Goal: Information Seeking & Learning: Learn about a topic

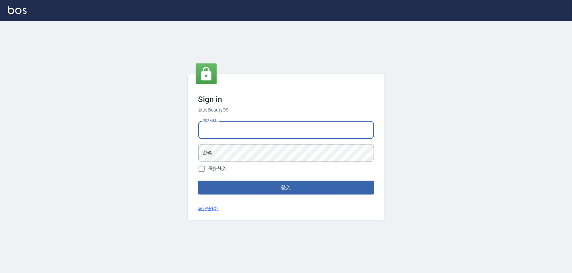
click at [228, 136] on input "電話號碼" at bounding box center [286, 131] width 176 height 18
type input "0972937753"
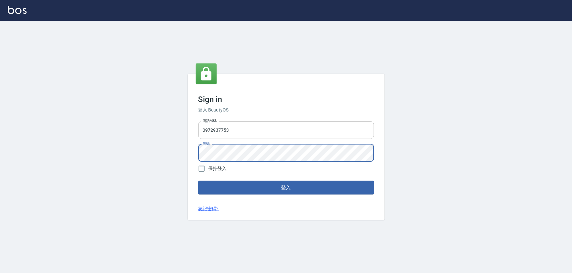
click at [198, 181] on button "登入" at bounding box center [286, 188] width 176 height 14
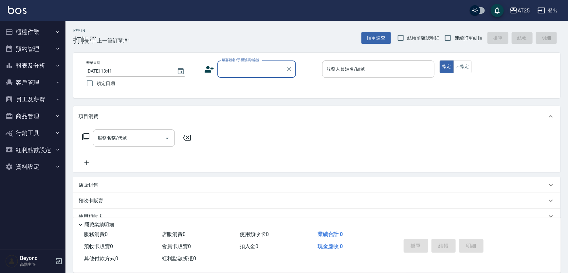
click at [521, 9] on div "AT25" at bounding box center [524, 11] width 12 height 8
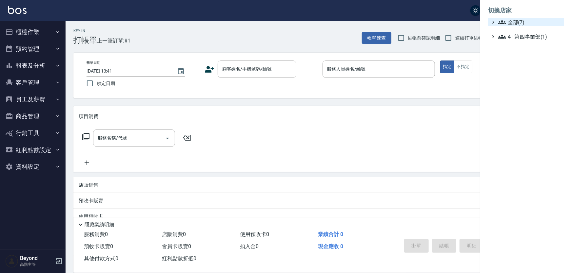
click at [522, 19] on span "全部(7)" at bounding box center [529, 22] width 63 height 8
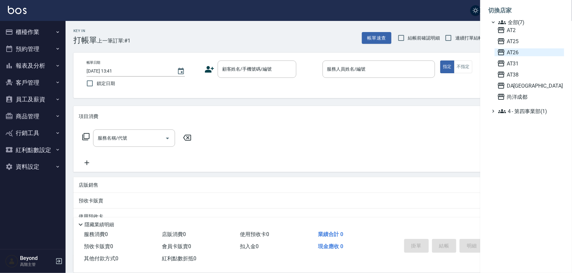
click at [509, 52] on span "AT26" at bounding box center [529, 52] width 64 height 8
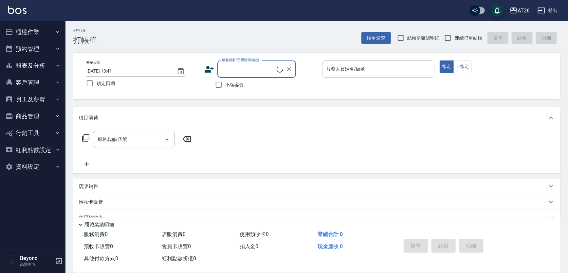
click at [48, 98] on button "員工及薪資" at bounding box center [33, 99] width 60 height 17
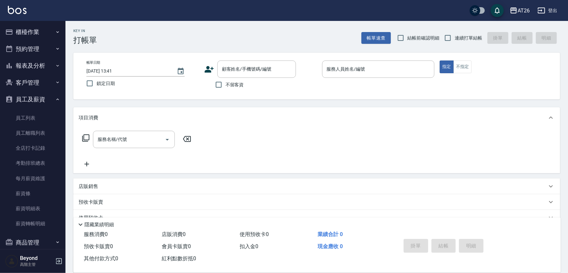
click at [47, 98] on button "員工及薪資" at bounding box center [33, 99] width 60 height 17
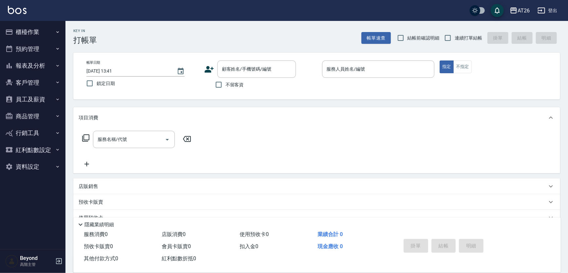
click at [47, 66] on button "報表及分析" at bounding box center [33, 65] width 60 height 17
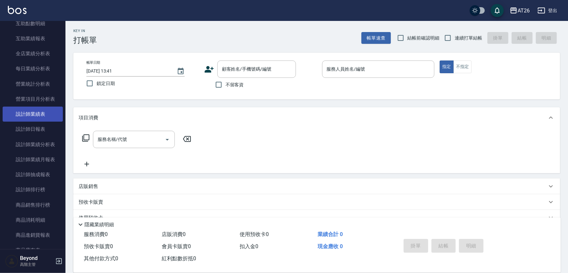
scroll to position [208, 0]
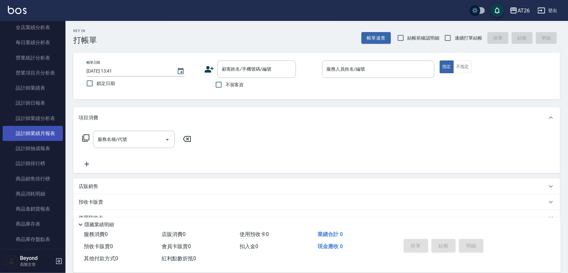
click at [49, 130] on link "設計師業績月報表" at bounding box center [33, 133] width 60 height 15
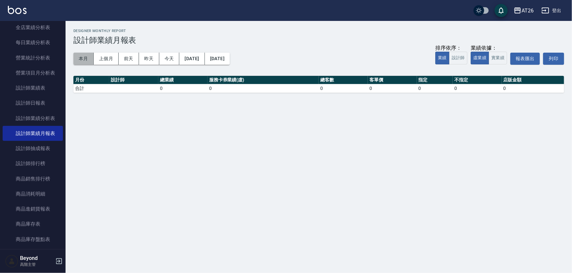
click at [89, 57] on button "本月" at bounding box center [83, 59] width 20 height 12
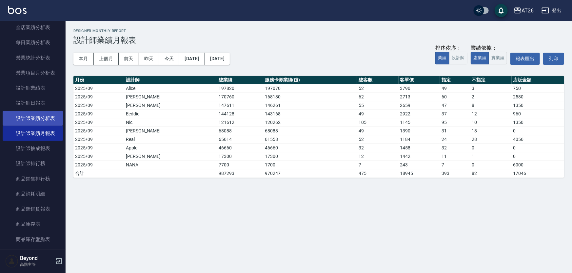
click at [38, 118] on link "設計師業績分析表" at bounding box center [33, 118] width 60 height 15
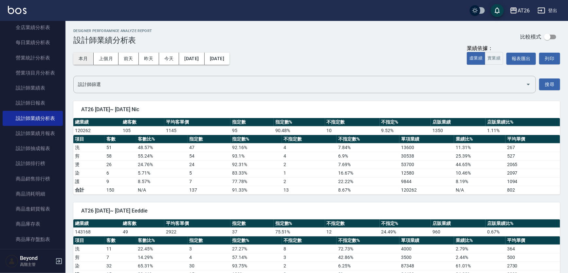
click at [78, 59] on button "本月" at bounding box center [83, 59] width 20 height 12
click at [346, 46] on div "本月 上個月 前天 昨天 今天 2025/09/01 2025/09/30 業績依據： 虛業績 實業績 報表匯出 列印" at bounding box center [316, 59] width 487 height 28
click at [350, 44] on div "Designer Perforamnce Analyze Report 設計師業績分析表 比較模式" at bounding box center [316, 37] width 487 height 16
drag, startPoint x: 351, startPoint y: 43, endPoint x: 411, endPoint y: 36, distance: 60.0
click at [352, 43] on div "Designer Perforamnce Analyze Report 設計師業績分析表 比較模式" at bounding box center [316, 37] width 487 height 16
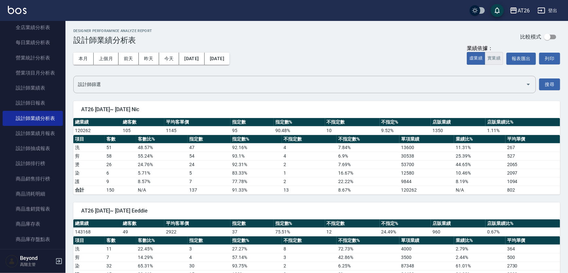
click at [499, 58] on button "實業績" at bounding box center [494, 58] width 18 height 13
click at [336, 5] on div "AT26 登出" at bounding box center [284, 10] width 568 height 21
click at [336, 29] on div "Designer Perforamnce Analyze Report 設計師業績分析表 比較模式" at bounding box center [316, 37] width 487 height 16
drag, startPoint x: 357, startPoint y: 33, endPoint x: 383, endPoint y: 33, distance: 25.9
click at [359, 33] on div "Designer Perforamnce Analyze Report 設計師業績分析表 比較模式" at bounding box center [316, 37] width 487 height 16
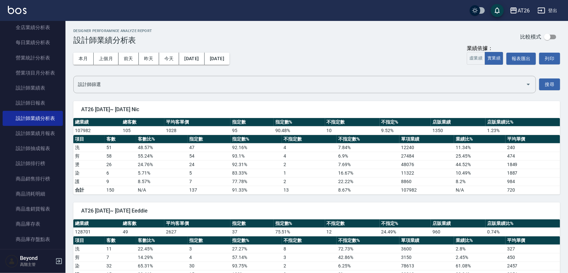
drag, startPoint x: 383, startPoint y: 33, endPoint x: 407, endPoint y: 13, distance: 30.9
click at [384, 33] on div "Designer Perforamnce Analyze Report 設計師業績分析表 比較模式" at bounding box center [316, 37] width 487 height 16
click at [407, 13] on div "AT26 登出" at bounding box center [284, 10] width 568 height 21
click at [421, 72] on div "本月 上個月 前天 昨天 今天 2025/09/01 2025/09/30 業績依據： 虛業績 實業績 報表匯出 列印 設計師篩選 設計師篩選 搜尋" at bounding box center [316, 69] width 487 height 48
drag, startPoint x: 97, startPoint y: 130, endPoint x: 73, endPoint y: 130, distance: 23.9
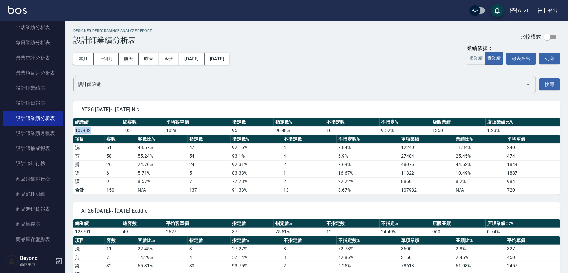
click at [73, 130] on td "107982" at bounding box center [97, 130] width 48 height 9
click at [325, 36] on div "Designer Perforamnce Analyze Report 設計師業績分析表 比較模式" at bounding box center [316, 37] width 487 height 16
drag, startPoint x: 331, startPoint y: 34, endPoint x: 336, endPoint y: 31, distance: 5.5
click at [334, 31] on div "Designer Perforamnce Analyze Report 設計師業績分析表 比較模式" at bounding box center [316, 37] width 487 height 16
drag, startPoint x: 347, startPoint y: 27, endPoint x: 356, endPoint y: 19, distance: 12.1
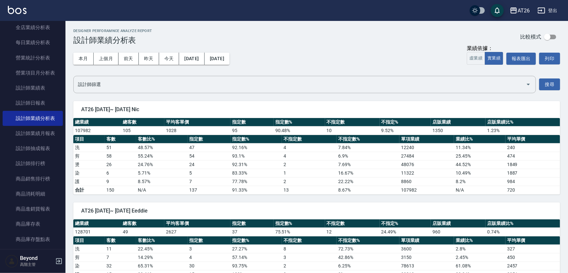
click at [357, 18] on div "AT26 登出" at bounding box center [284, 10] width 568 height 21
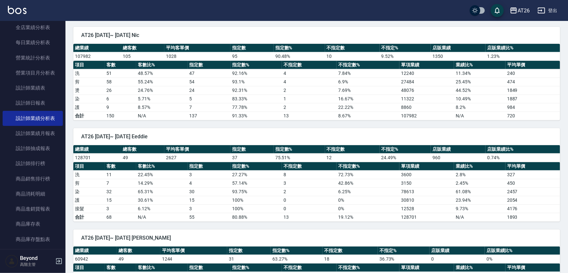
scroll to position [89, 0]
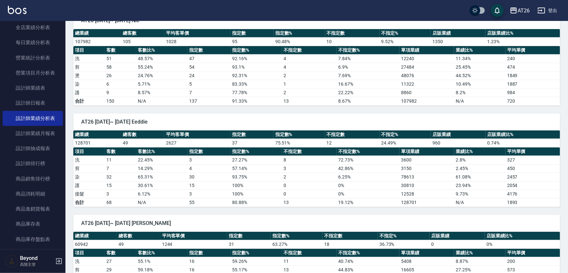
drag, startPoint x: 375, startPoint y: 119, endPoint x: 379, endPoint y: 119, distance: 3.9
click at [375, 119] on span "AT26 2025/09/01~ 2025/09/30 Eeddie" at bounding box center [316, 122] width 471 height 7
click at [400, 119] on span "AT26 2025/09/01~ 2025/09/30 Eeddie" at bounding box center [316, 122] width 471 height 7
drag, startPoint x: 427, startPoint y: 118, endPoint x: 446, endPoint y: 106, distance: 22.5
click at [427, 117] on div "AT26 2025/09/01~ 2025/09/30 Eeddie" at bounding box center [316, 122] width 487 height 17
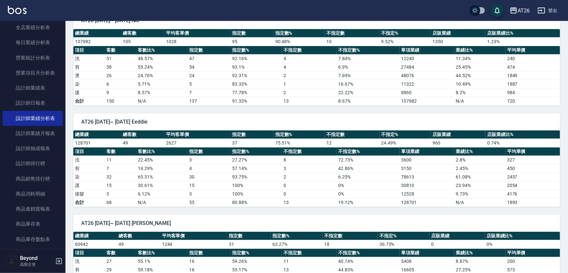
click at [446, 106] on div "AT26 2025/09/01~ 2025/09/30 Eeddie 總業績 總客數 平均客單價 指定數 指定數% 不指定數 不指定% 店販業績 店販業績比%…" at bounding box center [313, 157] width 495 height 102
drag, startPoint x: 479, startPoint y: 105, endPoint x: 501, endPoint y: 109, distance: 22.3
click at [480, 106] on div "AT26 2025/09/01~ 2025/09/30 Eeddie 總業績 總客數 平均客單價 指定數 指定數% 不指定數 不指定% 店販業績 店販業績比%…" at bounding box center [313, 157] width 495 height 102
click at [501, 109] on div "AT26 2025/09/01~ 2025/09/30 Eeddie 總業績 總客數 平均客單價 指定數 指定數% 不指定數 不指定% 店販業績 店販業績比%…" at bounding box center [313, 157] width 495 height 102
click at [535, 107] on div "AT26 2025/09/01~ 2025/09/30 Eeddie 總業績 總客數 平均客單價 指定數 指定數% 不指定數 不指定% 店販業績 店販業績比%…" at bounding box center [313, 157] width 495 height 102
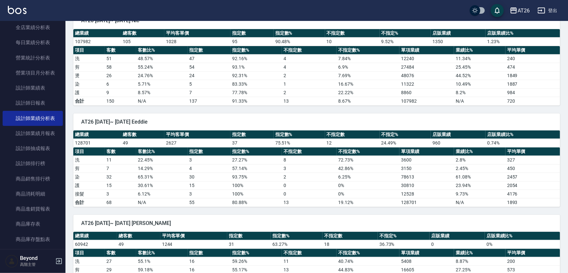
click at [537, 95] on td "984" at bounding box center [533, 92] width 55 height 9
click at [331, 117] on div "AT26 2025/09/01~ 2025/09/30 Eeddie" at bounding box center [316, 122] width 487 height 17
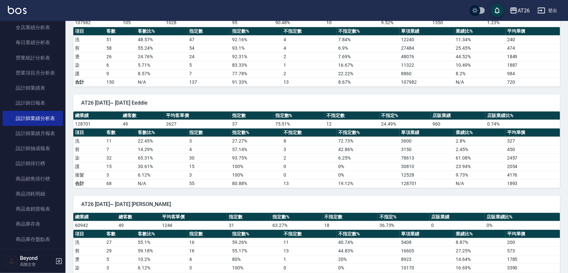
scroll to position [119, 0]
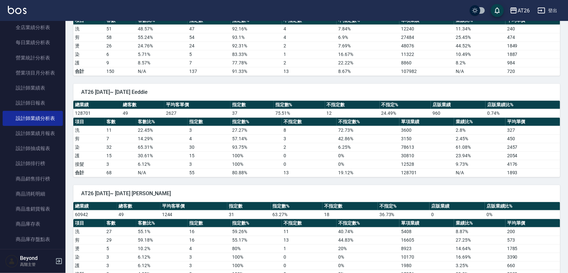
drag, startPoint x: 388, startPoint y: 191, endPoint x: 451, endPoint y: 190, distance: 62.2
click at [389, 191] on span "AT26 2025/09/01~ 2025/09/30 Adam" at bounding box center [316, 194] width 471 height 7
click at [451, 191] on span "AT26 2025/09/01~ 2025/09/30 Adam" at bounding box center [316, 194] width 471 height 7
click at [465, 188] on div "AT26 2025/09/01~ 2025/09/30 Adam" at bounding box center [316, 193] width 487 height 17
drag, startPoint x: 470, startPoint y: 188, endPoint x: 475, endPoint y: 187, distance: 4.5
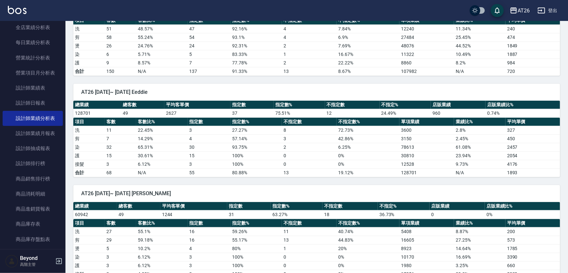
click at [473, 187] on div "AT26 2025/09/01~ 2025/09/30 Adam" at bounding box center [316, 193] width 487 height 17
click at [481, 185] on div "AT26 2025/09/01~ 2025/09/30 Adam" at bounding box center [316, 193] width 487 height 17
click at [527, 186] on div "AT26 2025/09/01~ 2025/09/30 Adam" at bounding box center [316, 193] width 487 height 17
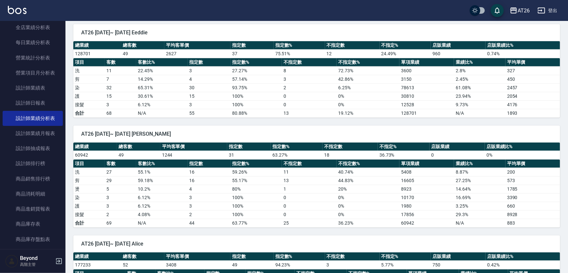
scroll to position [238, 0]
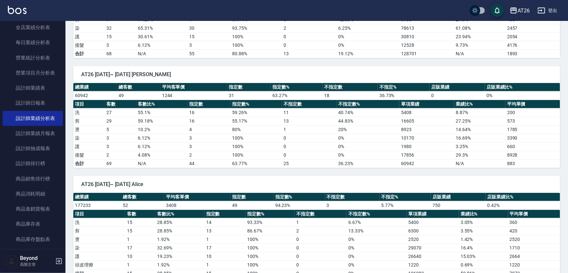
click at [334, 179] on div "AT26 2025/09/01~ 2025/09/30 Alice" at bounding box center [316, 184] width 487 height 17
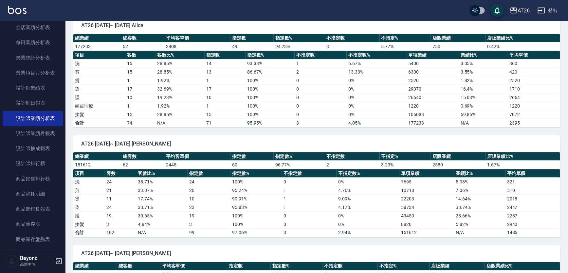
scroll to position [387, 0]
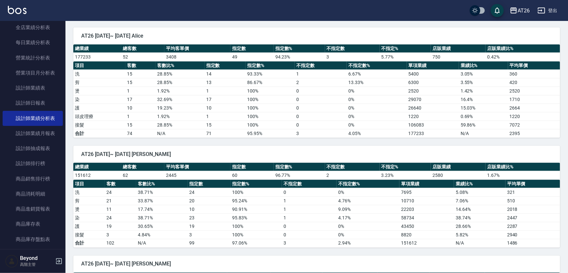
click at [368, 151] on span "AT26 2025/09/01~ 2025/09/30 Josh" at bounding box center [316, 154] width 471 height 7
click at [369, 151] on span "AT26 2025/09/01~ 2025/09/30 Josh" at bounding box center [316, 154] width 471 height 7
click at [386, 151] on span "AT26 2025/09/01~ 2025/09/30 Josh" at bounding box center [316, 154] width 471 height 7
click at [458, 139] on div "AT26 2025/09/01~ 2025/09/30 Josh 總業績 總客數 平均客單價 指定數 指定數% 不指定數 不指定% 店販業績 店販業績比% 1…" at bounding box center [313, 193] width 495 height 110
click at [484, 138] on div "AT26 2025/09/01~ 2025/09/30 Josh 總業績 總客數 平均客單價 指定數 指定數% 不指定數 不指定% 店販業績 店販業績比% 1…" at bounding box center [313, 193] width 495 height 110
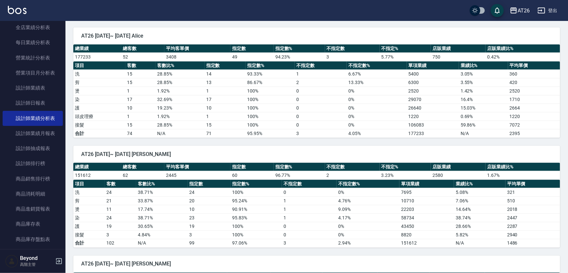
click at [492, 138] on div "AT26 2025/09/01~ 2025/09/30 Josh 總業績 總客數 平均客單價 指定數 指定數% 不指定數 不指定% 店販業績 店販業績比% 1…" at bounding box center [313, 193] width 495 height 110
click at [537, 139] on div "AT26 2025/09/01~ 2025/09/30 Josh 總業績 總客數 平均客單價 指定數 指定數% 不指定數 不指定% 店販業績 店販業績比% 1…" at bounding box center [313, 193] width 495 height 110
drag, startPoint x: 545, startPoint y: 136, endPoint x: 548, endPoint y: 135, distance: 3.8
click at [545, 135] on div "AT26 2025/09/01~ 2025/09/30 Nic 總業績 總客數 平均客單價 指定數 指定數% 不指定數 不指定% 店販業績 店販業績比% 10…" at bounding box center [313, 219] width 495 height 1024
click at [548, 135] on td "2395" at bounding box center [534, 133] width 52 height 9
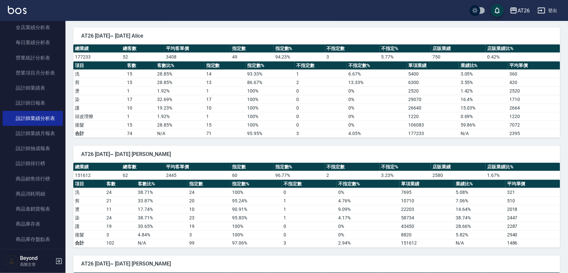
click at [563, 130] on div "AT26 2025-09-01 - 2025-09-30 設計師業績分析表 列印時間： 2025-09-26-13:42 Designer Perforamn…" at bounding box center [317, 186] width 503 height 1104
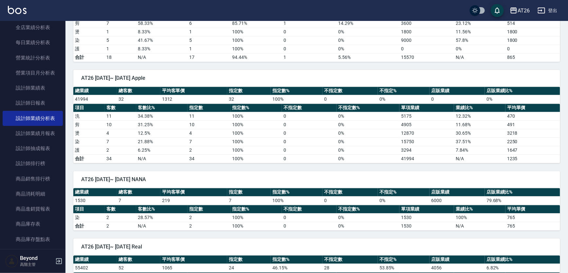
scroll to position [685, 0]
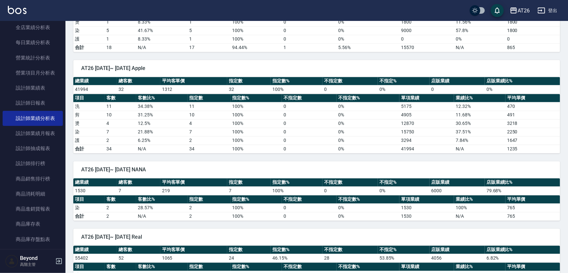
click at [372, 161] on div "AT26 2025/09/01~ 2025/09/30 NANA" at bounding box center [316, 169] width 487 height 17
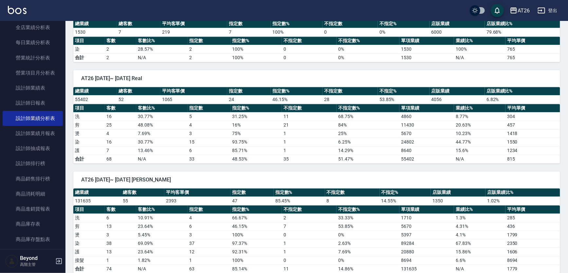
scroll to position [848, 0]
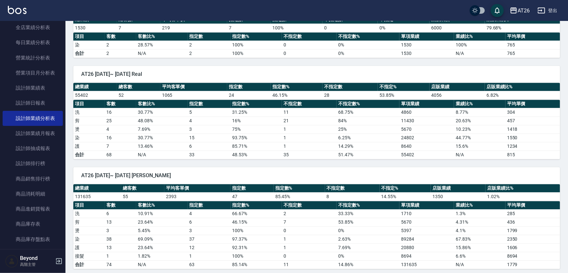
click at [371, 173] on span "AT26 2025/09/01~ 2025/09/30 小綾" at bounding box center [316, 176] width 471 height 7
drag, startPoint x: 373, startPoint y: 170, endPoint x: 396, endPoint y: 170, distance: 23.3
click at [376, 173] on span "AT26 2025/09/01~ 2025/09/30 小綾" at bounding box center [316, 176] width 471 height 7
click at [396, 173] on span "AT26 2025/09/01~ 2025/09/30 小綾" at bounding box center [316, 176] width 471 height 7
click at [403, 173] on span "AT26 2025/09/01~ 2025/09/30 小綾" at bounding box center [316, 176] width 471 height 7
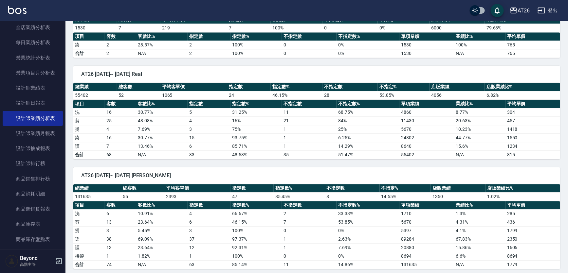
click at [416, 173] on span "AT26 2025/09/01~ 2025/09/30 小綾" at bounding box center [316, 176] width 471 height 7
drag, startPoint x: 416, startPoint y: 171, endPoint x: 466, endPoint y: 171, distance: 49.8
click at [419, 173] on span "AT26 2025/09/01~ 2025/09/30 小綾" at bounding box center [316, 176] width 471 height 7
click at [466, 173] on span "AT26 2025/09/01~ 2025/09/30 小綾" at bounding box center [316, 176] width 471 height 7
click at [489, 160] on div "AT26 2025/09/01~ 2025/09/30 小綾 總業績 總客數 平均客單價 指定數 指定數% 不指定數 不指定% 店販業績 店販業績比% 131…" at bounding box center [313, 215] width 495 height 110
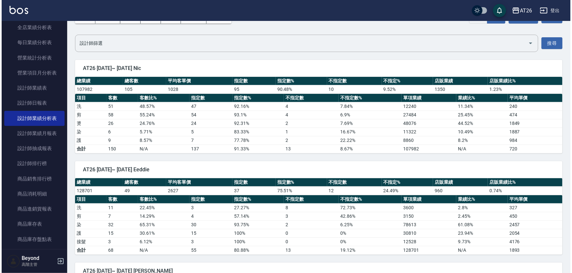
scroll to position [0, 0]
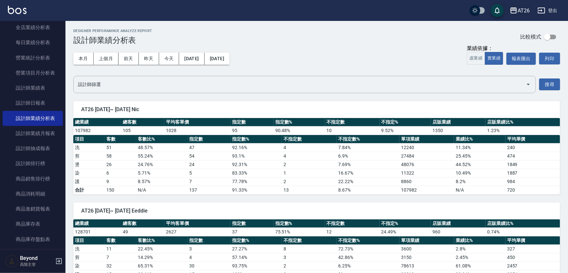
click at [524, 10] on div "AT26" at bounding box center [524, 11] width 12 height 8
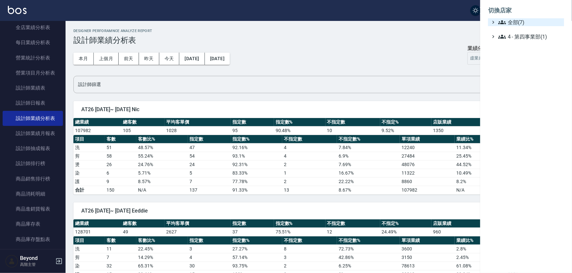
click at [525, 23] on span "全部(7)" at bounding box center [529, 22] width 63 height 8
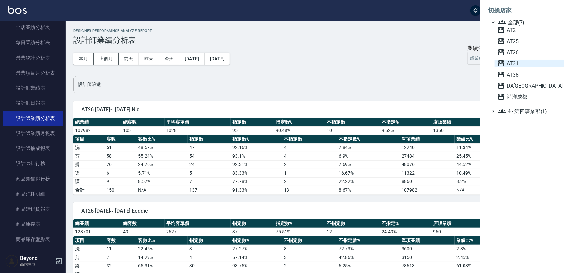
click at [518, 65] on span "AT31" at bounding box center [529, 64] width 64 height 8
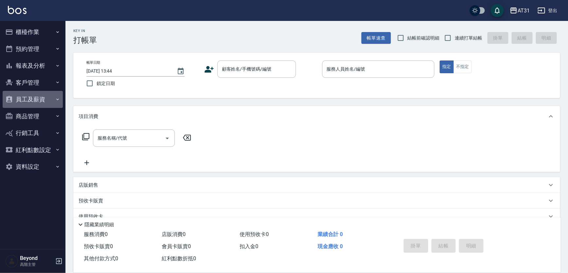
click at [39, 96] on button "員工及薪資" at bounding box center [33, 99] width 60 height 17
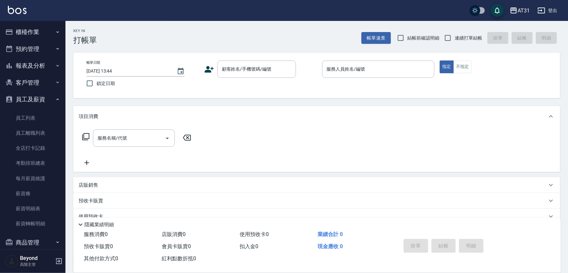
click at [39, 96] on button "員工及薪資" at bounding box center [33, 99] width 60 height 17
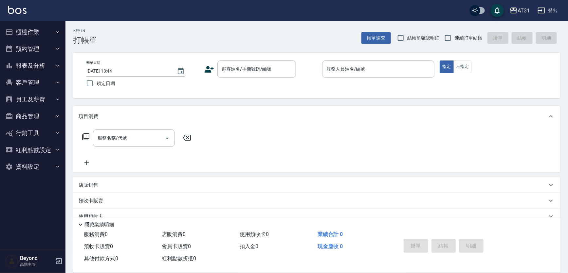
click at [45, 63] on button "報表及分析" at bounding box center [33, 65] width 60 height 17
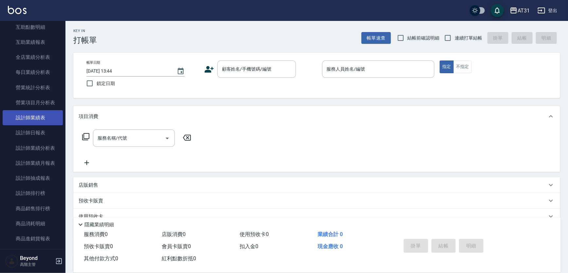
scroll to position [238, 0]
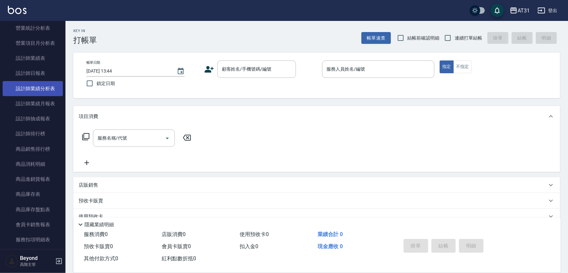
click at [48, 85] on link "設計師業績分析表" at bounding box center [33, 88] width 60 height 15
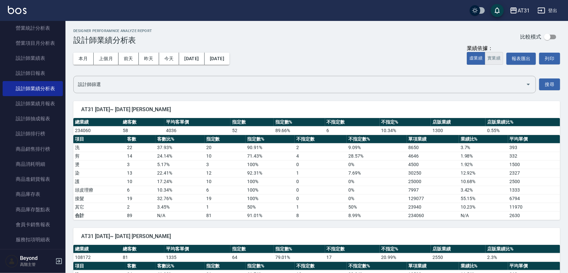
click at [497, 60] on button "實業績" at bounding box center [494, 58] width 18 height 13
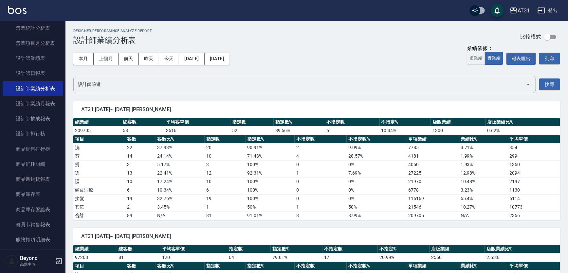
click at [382, 46] on div "本月 上個月 前天 昨天 今天 2025/09/01 2025/09/26 業績依據： 虛業績 實業績 報表匯出 列印" at bounding box center [316, 59] width 487 height 28
click at [361, 34] on div "Designer Perforamnce Analyze Report 設計師業績分析表 比較模式" at bounding box center [316, 37] width 487 height 16
click at [367, 13] on div "AT31 登出" at bounding box center [284, 10] width 568 height 21
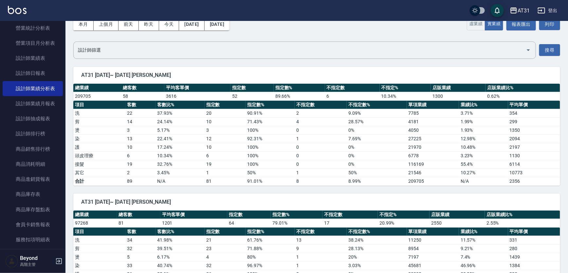
scroll to position [89, 0]
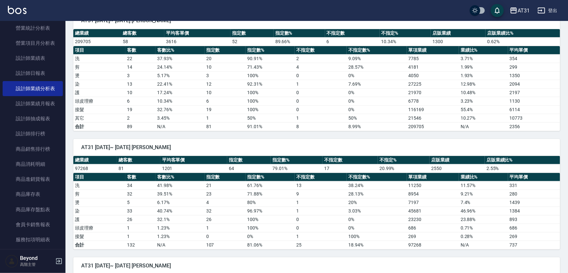
click at [278, 145] on span "AT31 2025/09/01~ 2025/09/26 Andy" at bounding box center [316, 147] width 471 height 7
click at [334, 145] on span "AT31 2025/09/01~ 2025/09/26 Andy" at bounding box center [316, 147] width 471 height 7
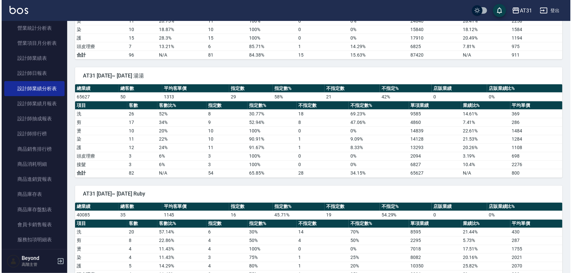
scroll to position [521, 0]
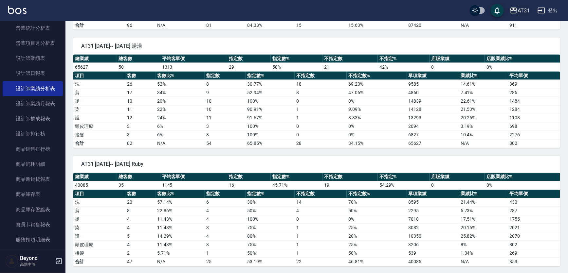
click at [525, 9] on div "AT31" at bounding box center [524, 11] width 12 height 8
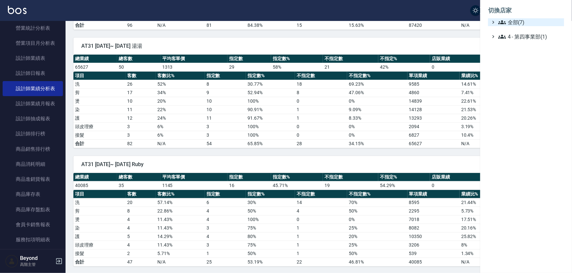
click at [517, 23] on span "全部(7)" at bounding box center [529, 22] width 63 height 8
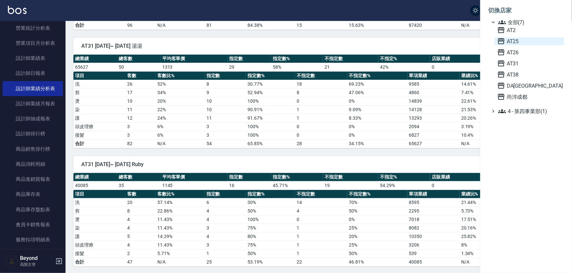
click at [513, 42] on span "AT25" at bounding box center [529, 41] width 64 height 8
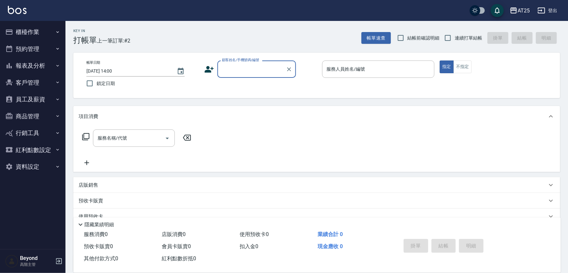
click at [37, 67] on button "報表及分析" at bounding box center [33, 65] width 60 height 17
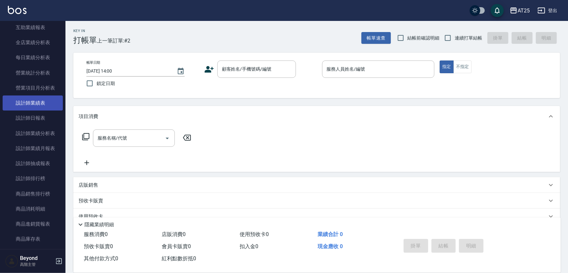
scroll to position [208, 0]
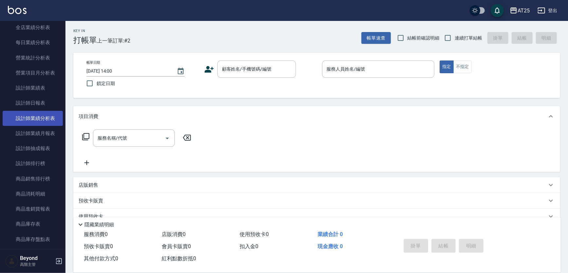
click at [37, 114] on link "設計師業績分析表" at bounding box center [33, 118] width 60 height 15
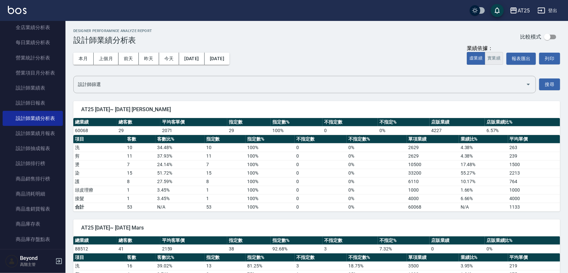
click at [493, 58] on button "實業績" at bounding box center [494, 58] width 18 height 13
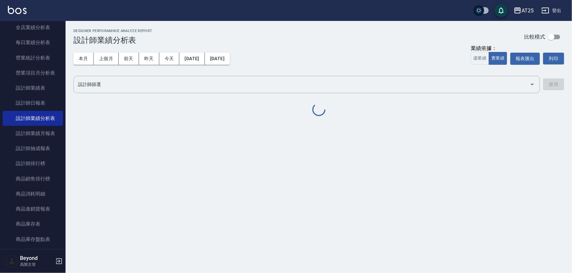
drag, startPoint x: 321, startPoint y: 46, endPoint x: 320, endPoint y: 42, distance: 4.0
click at [321, 46] on div "本月 上個月 前天 昨天 今天 2025/09/01 2025/09/26 業績依據： 虛業績 實業績 報表匯出 列印" at bounding box center [318, 59] width 490 height 28
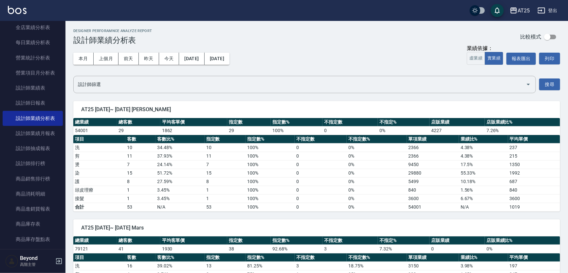
drag, startPoint x: 320, startPoint y: 42, endPoint x: 320, endPoint y: 38, distance: 3.9
click at [320, 39] on div "Designer Perforamnce Analyze Report 設計師業績分析表 比較模式" at bounding box center [316, 37] width 487 height 16
click at [356, 7] on div "AT25 登出" at bounding box center [284, 10] width 568 height 21
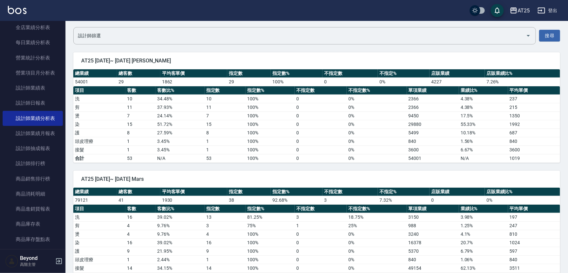
scroll to position [59, 0]
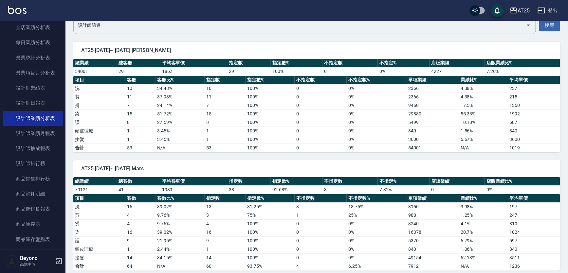
click at [360, 164] on div "AT25 2025/09/01~ 2025/09/26 Mars" at bounding box center [316, 168] width 487 height 17
click at [377, 166] on span "AT25 2025/09/01~ 2025/09/26 Mars" at bounding box center [316, 169] width 471 height 7
click at [384, 163] on div "AT25 2025/09/01~ 2025/09/26 Mars" at bounding box center [316, 168] width 487 height 17
click at [388, 153] on div "AT25 2025/09/01~ 2025/09/26 Mars 總業績 總客數 平均客單價 指定數 指定數% 不指定數 不指定% 店販業績 店販業績比% 7…" at bounding box center [313, 212] width 495 height 119
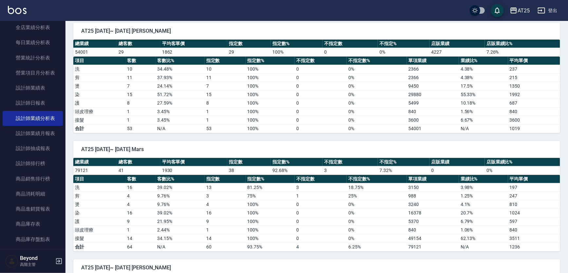
scroll to position [89, 0]
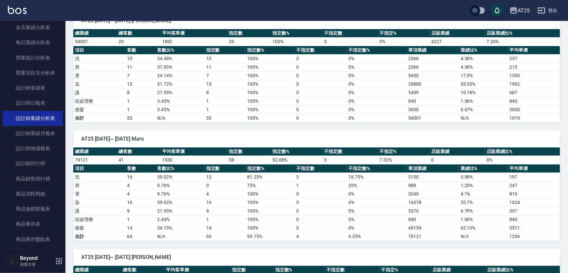
drag, startPoint x: 396, startPoint y: 135, endPoint x: 403, endPoint y: 130, distance: 8.1
click at [396, 134] on div "AT25 2025/09/01~ 2025/09/26 Mars" at bounding box center [316, 139] width 487 height 17
click at [403, 131] on div "AT25 2025/09/01~ 2025/09/26 Mars" at bounding box center [316, 139] width 487 height 17
click at [409, 125] on div "AT25 2025/09/01~ 2025/09/26 Mars 總業績 總客數 平均客單價 指定數 指定數% 不指定數 不指定% 店販業績 店販業績比% 7…" at bounding box center [313, 182] width 495 height 119
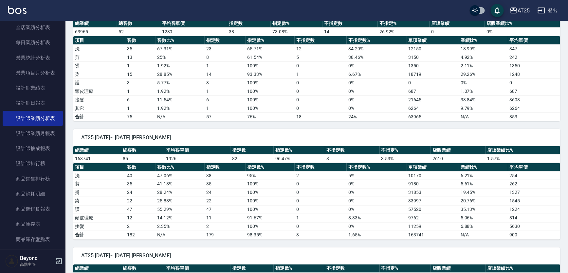
scroll to position [446, 0]
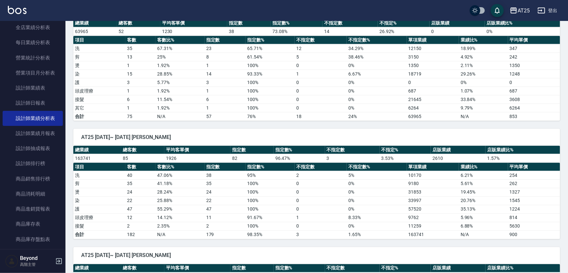
click at [400, 129] on div "AT25 2025/09/01~ 2025/09/26 Kevin" at bounding box center [316, 137] width 487 height 17
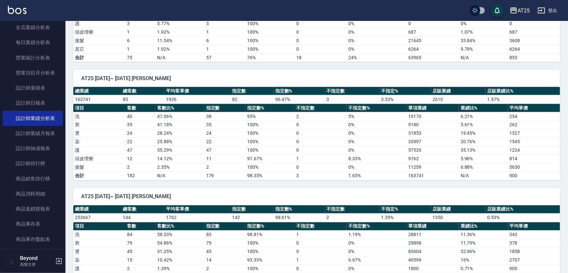
scroll to position [595, 0]
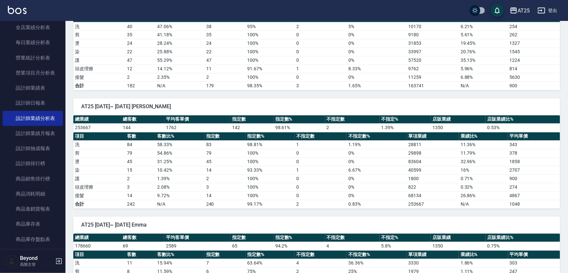
click at [391, 104] on span "AT25 2025/09/01~ 2025/09/26 Ken" at bounding box center [316, 107] width 471 height 7
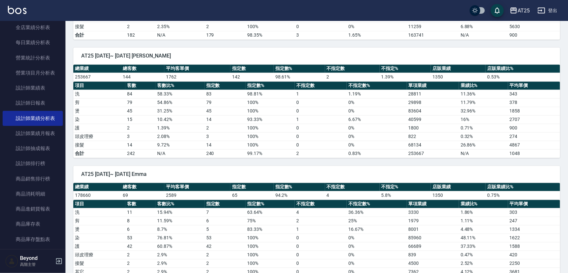
scroll to position [744, 0]
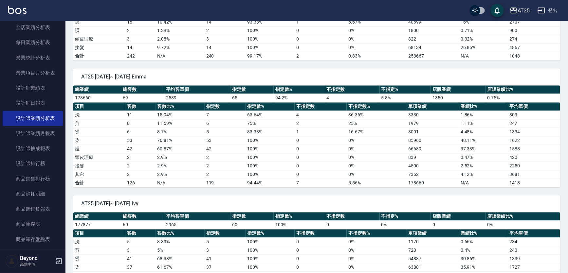
click at [417, 69] on div "AT25 2025/09/01~ 2025/09/26 Emma" at bounding box center [316, 76] width 487 height 17
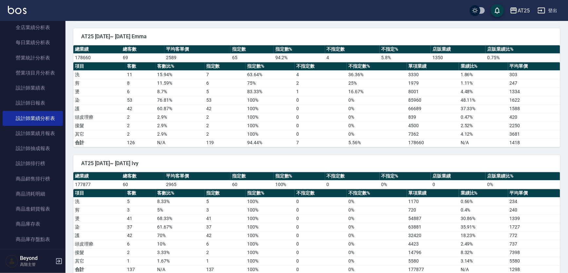
scroll to position [834, 0]
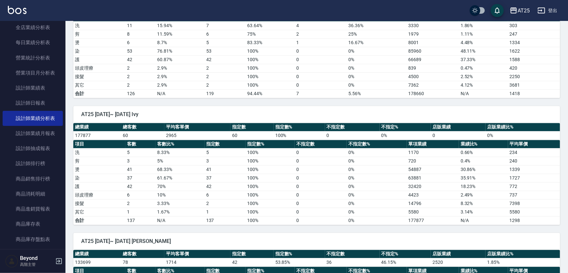
click at [358, 111] on span "AT25 2025/09/01~ 2025/09/26 Ivy" at bounding box center [316, 114] width 471 height 7
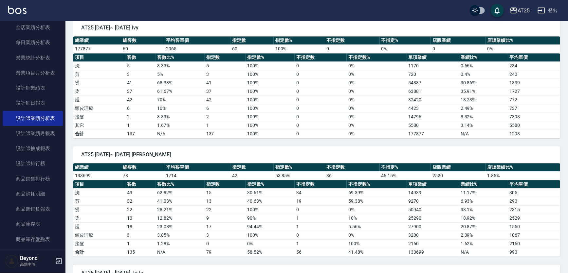
scroll to position [923, 0]
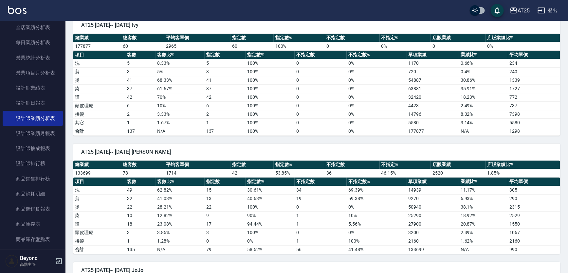
drag, startPoint x: 382, startPoint y: 146, endPoint x: 387, endPoint y: 147, distance: 5.3
click at [386, 149] on span "AT25 2025/09/01~ 2025/09/26 Evan" at bounding box center [316, 152] width 471 height 7
drag, startPoint x: 375, startPoint y: 5, endPoint x: 380, endPoint y: 6, distance: 4.7
click at [377, 6] on div "AT25 登出" at bounding box center [284, 10] width 568 height 21
click at [380, 6] on div "AT25 登出" at bounding box center [284, 10] width 568 height 21
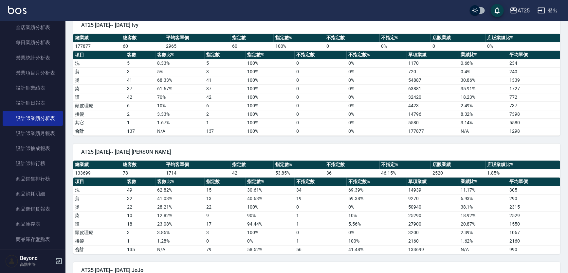
click at [373, 149] on span "AT25 2025/09/01~ 2025/09/26 Evan" at bounding box center [316, 152] width 471 height 7
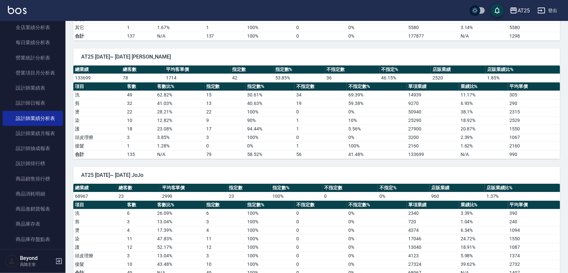
scroll to position [1042, 0]
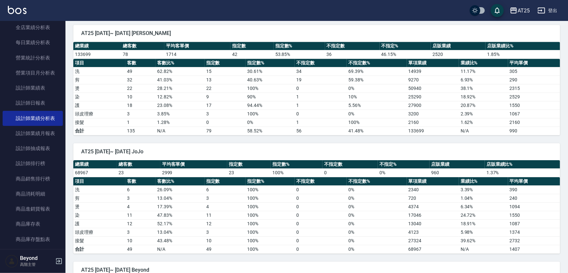
click at [375, 149] on span "AT25 2025/09/01~ 2025/09/26 JoJo" at bounding box center [316, 152] width 471 height 7
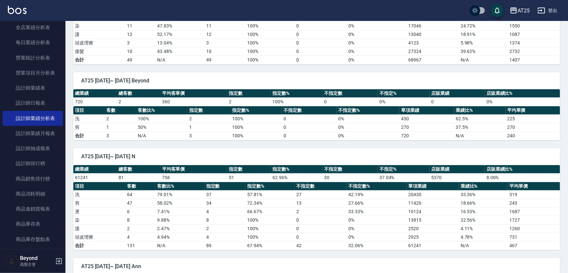
scroll to position [1251, 0]
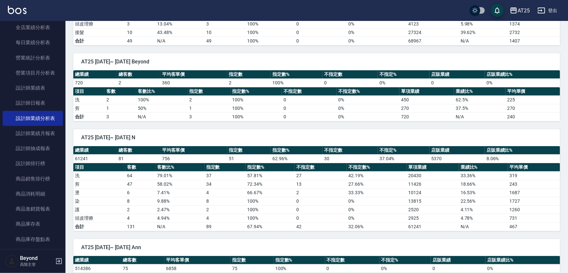
click at [358, 129] on div "AT25 2025/09/01~ 2025/09/26 N" at bounding box center [316, 137] width 487 height 17
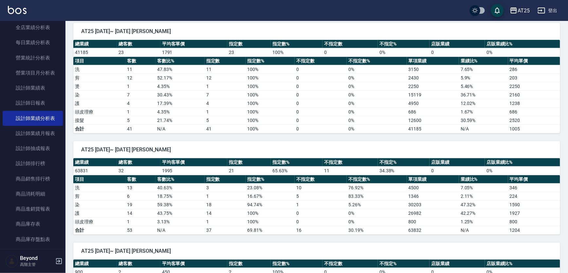
scroll to position [1608, 0]
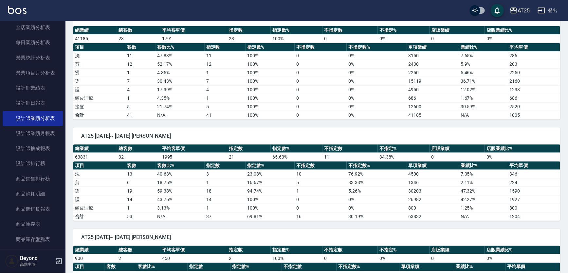
click at [367, 133] on span "AT25 2025/09/01~ 2025/09/26 Jerry" at bounding box center [316, 136] width 471 height 7
click at [373, 128] on div "AT25 2025/09/01~ 2025/09/26 Jerry" at bounding box center [316, 136] width 487 height 17
click at [377, 120] on div "AT25 2025/09/01~ 2025/09/26 Jerry 總業績 總客數 平均客單價 指定數 指定數% 不指定數 不指定% 店販業績 店販業績比% …" at bounding box center [313, 171] width 495 height 102
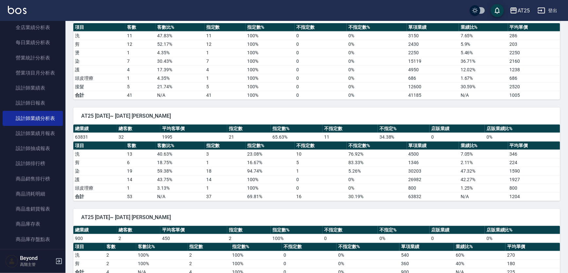
scroll to position [1611, 0]
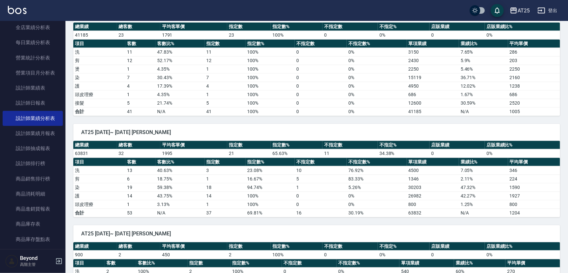
click at [343, 124] on div "AT25 2025/09/01~ 2025/09/26 Jerry" at bounding box center [316, 132] width 487 height 17
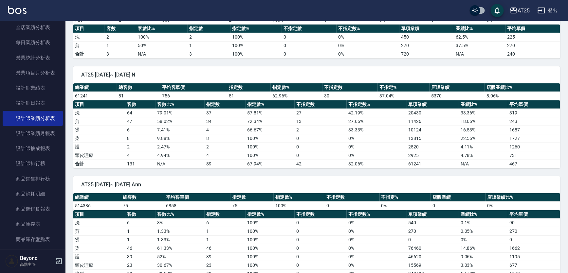
scroll to position [1313, 0]
click at [338, 66] on div "AT25 2025/09/01~ 2025/09/26 N" at bounding box center [316, 74] width 487 height 17
click at [339, 72] on span "AT25 2025/09/01~ 2025/09/26 N" at bounding box center [316, 75] width 471 height 7
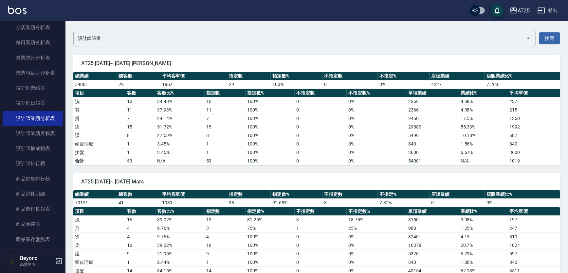
scroll to position [33, 0]
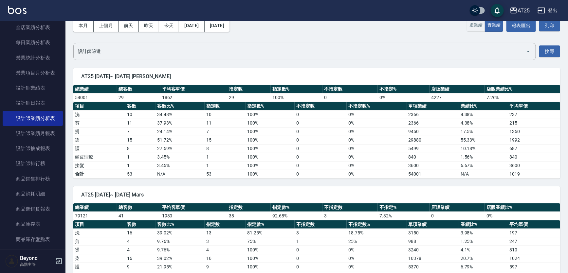
click at [369, 33] on div "本月 上個月 前天 昨天 今天 2025/09/01 2025/09/26 業績依據： 虛業績 實業績 報表匯出 列印" at bounding box center [316, 26] width 487 height 28
click at [369, 3] on div "AT25 登出" at bounding box center [284, 10] width 568 height 21
click at [374, 4] on div "AT25 登出" at bounding box center [284, 10] width 568 height 21
click at [400, 18] on div "AT25 登出" at bounding box center [284, 10] width 568 height 21
click at [402, 16] on div "AT25 登出" at bounding box center [284, 10] width 568 height 21
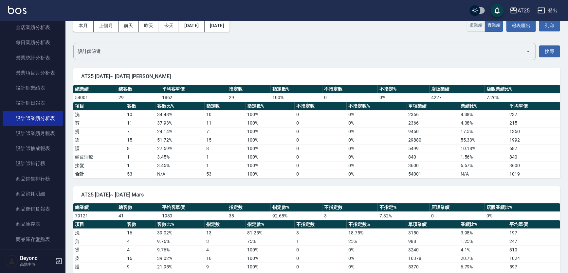
click at [349, 21] on div "本月 上個月 前天 昨天 今天 2025/09/01 2025/09/26 業績依據： 虛業績 實業績 報表匯出 列印" at bounding box center [316, 26] width 487 height 28
click at [368, 14] on div "AT25 登出" at bounding box center [284, 10] width 568 height 21
click at [383, 9] on div "AT25 登出" at bounding box center [284, 10] width 568 height 21
click at [433, 13] on div "AT25 登出" at bounding box center [284, 10] width 568 height 21
